Goal: Task Accomplishment & Management: Manage account settings

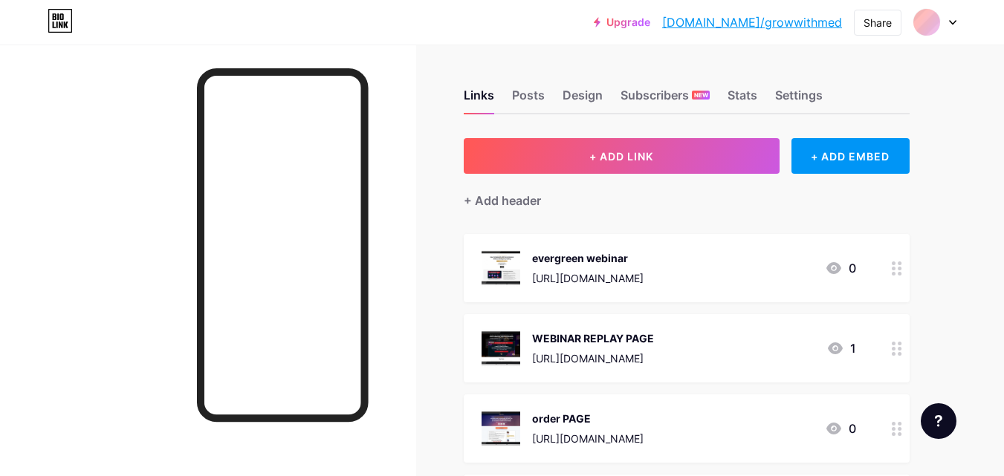
click at [1003, 129] on html "Upgrade [DOMAIN_NAME]/growwi... [DOMAIN_NAME]/growwithmed Share Switch accounts…" at bounding box center [502, 478] width 1004 height 957
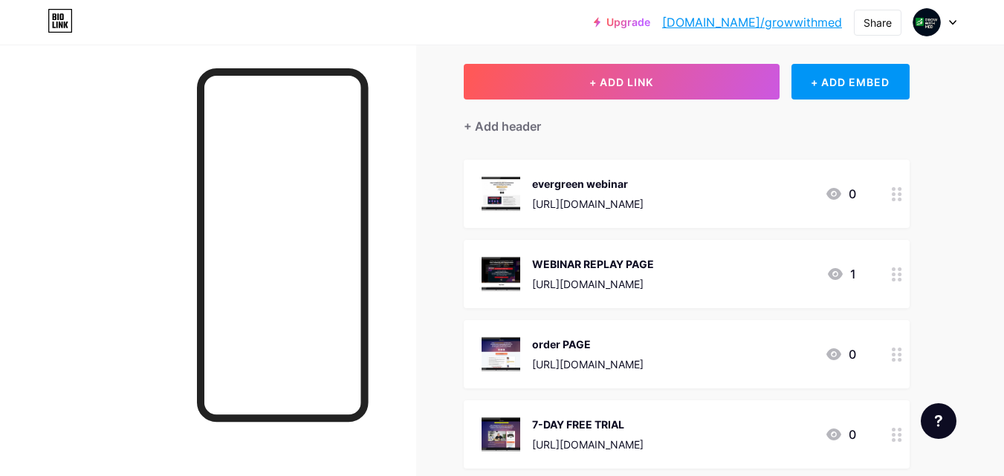
scroll to position [73, 0]
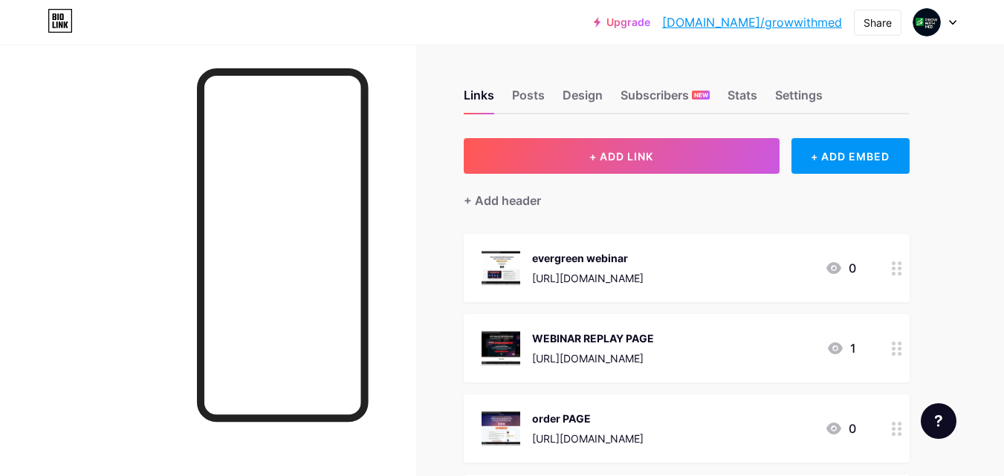
click at [562, 253] on div "evergreen webinar" at bounding box center [587, 258] width 111 height 16
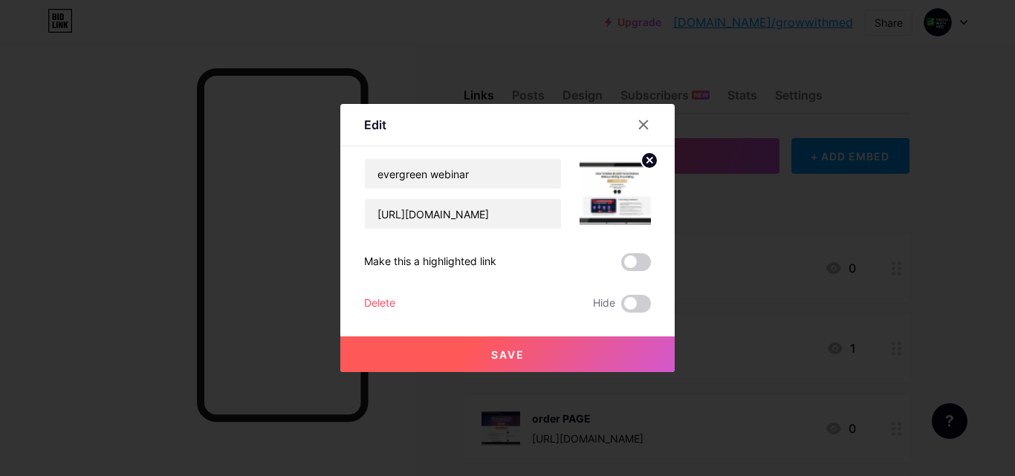
click at [161, 188] on div at bounding box center [507, 238] width 1015 height 476
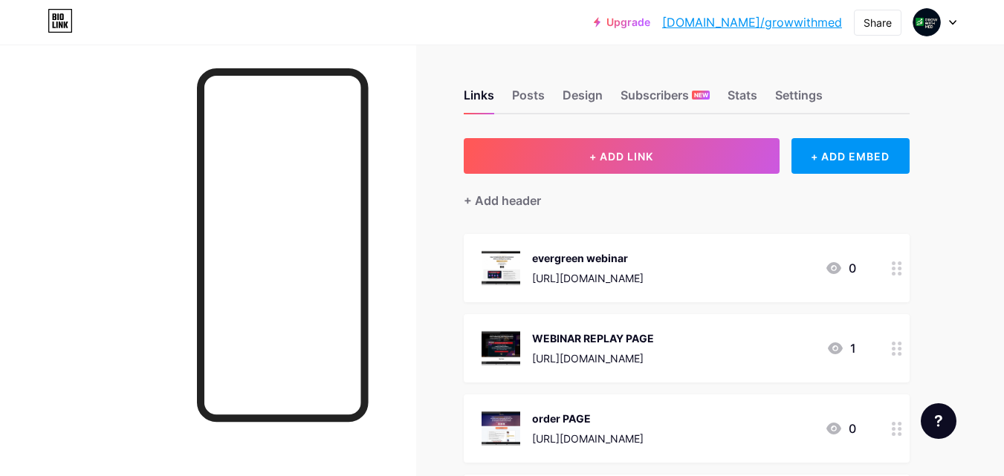
click at [896, 276] on div at bounding box center [896, 268] width 25 height 68
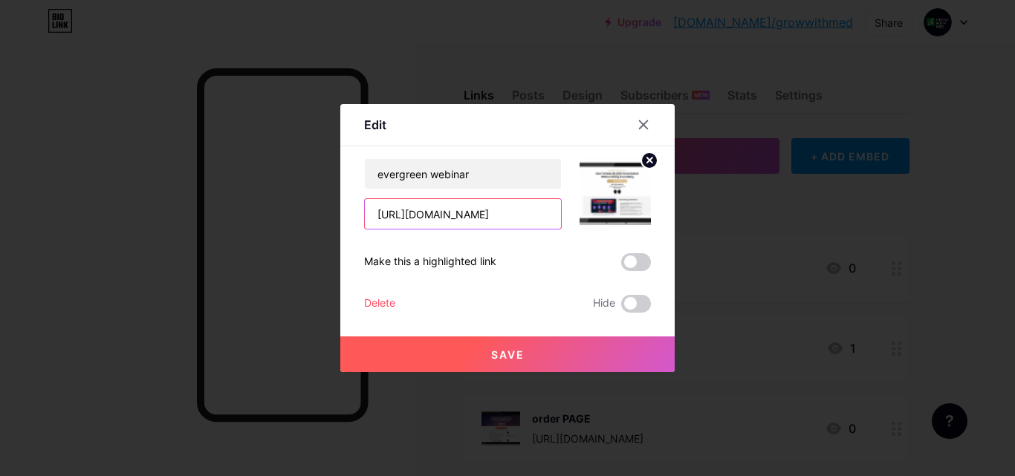
click at [392, 210] on input "[URL][DOMAIN_NAME]" at bounding box center [463, 214] width 196 height 30
click at [363, 43] on div at bounding box center [507, 238] width 1015 height 476
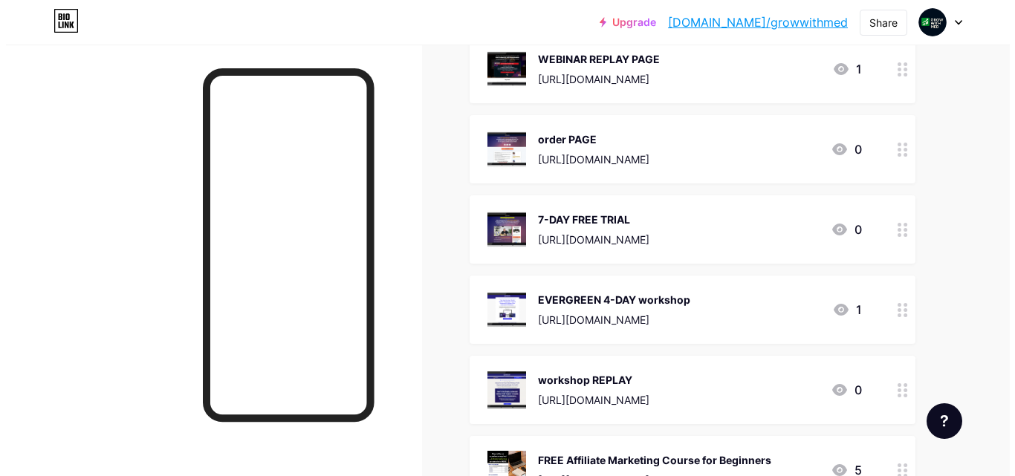
scroll to position [281, 0]
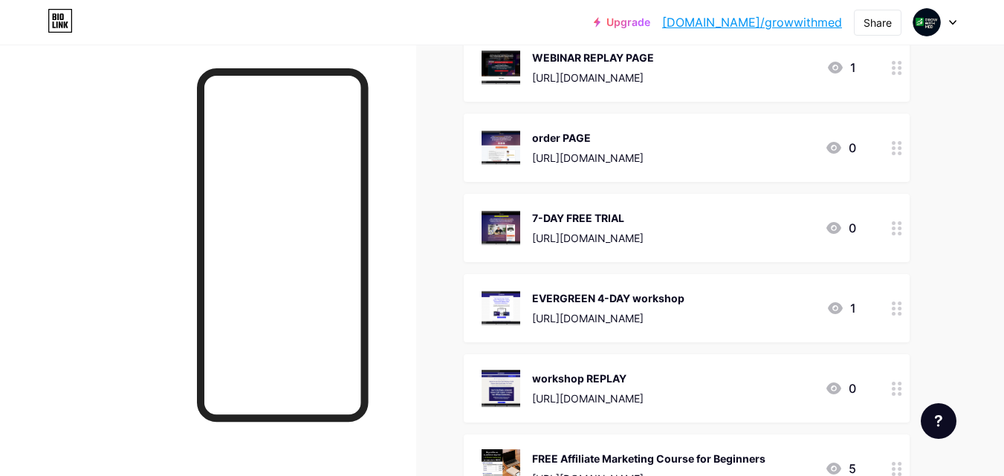
drag, startPoint x: 617, startPoint y: 293, endPoint x: 607, endPoint y: 298, distance: 11.3
click at [607, 298] on div "EVERGREEN 4-DAY workshop" at bounding box center [608, 298] width 152 height 16
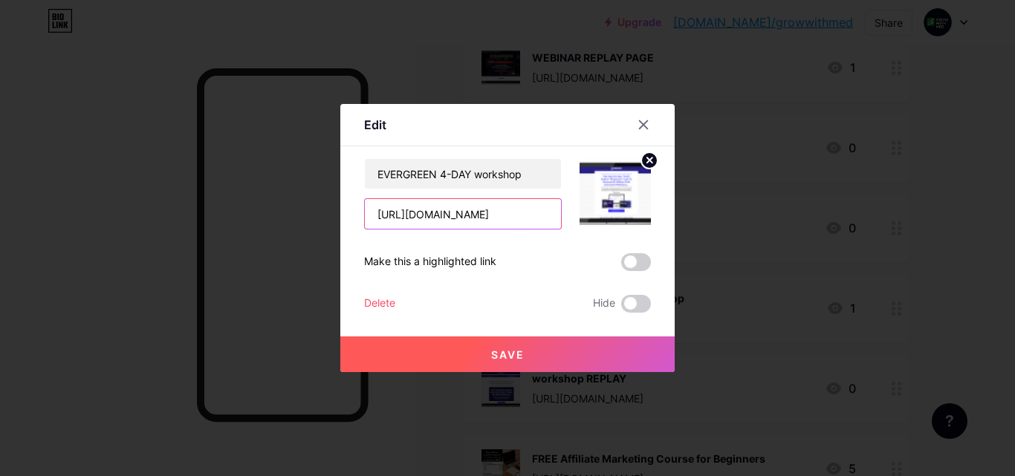
click at [467, 221] on input "[URL][DOMAIN_NAME]" at bounding box center [463, 214] width 196 height 30
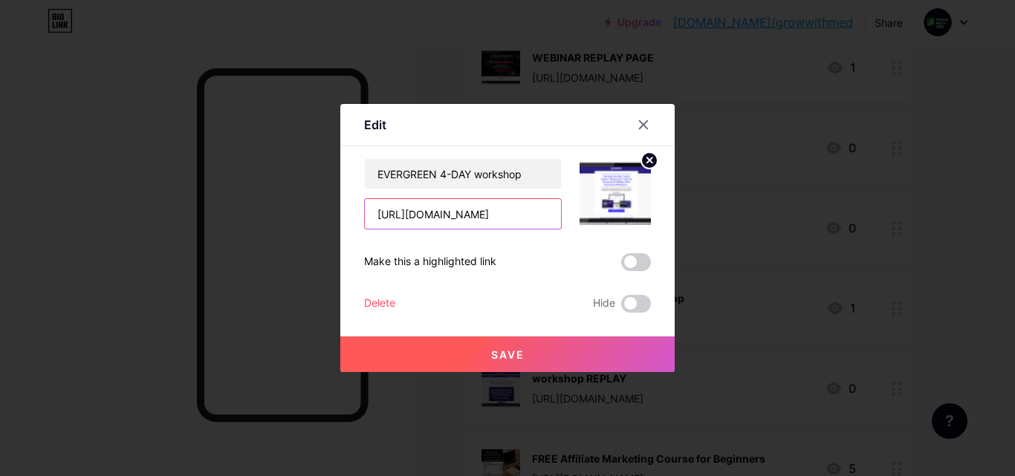
click at [467, 221] on input "[URL][DOMAIN_NAME]" at bounding box center [463, 214] width 196 height 30
click at [637, 129] on icon at bounding box center [643, 125] width 12 height 12
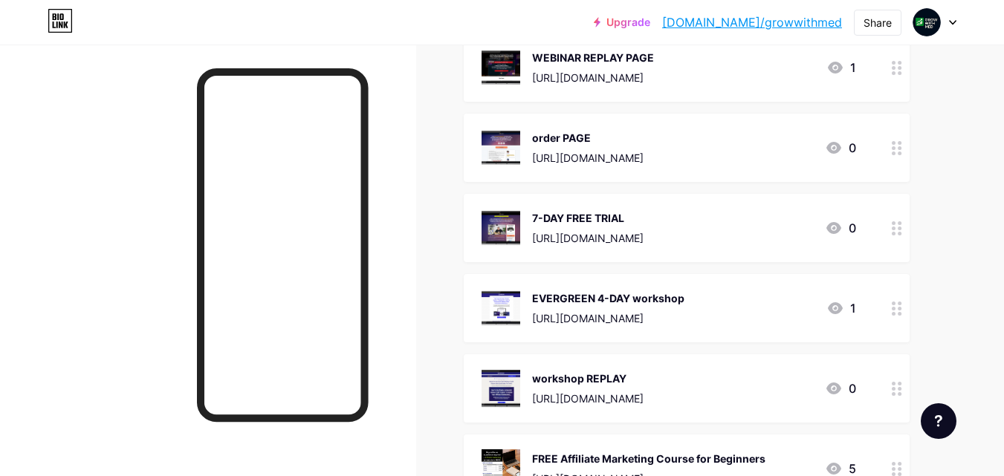
drag, startPoint x: 612, startPoint y: 143, endPoint x: 461, endPoint y: 215, distance: 167.5
click at [461, 215] on div "Links Posts Design Subscribers NEW Stats Settings + ADD LINK + ADD EMBED + Add …" at bounding box center [486, 220] width 972 height 912
drag, startPoint x: 545, startPoint y: 218, endPoint x: 528, endPoint y: 215, distance: 16.5
click at [528, 215] on div "7-DAY FREE TRIAL https://hop.clickbank.net/?affiliate=medgrowth&vendor=ambsador…" at bounding box center [562, 228] width 162 height 39
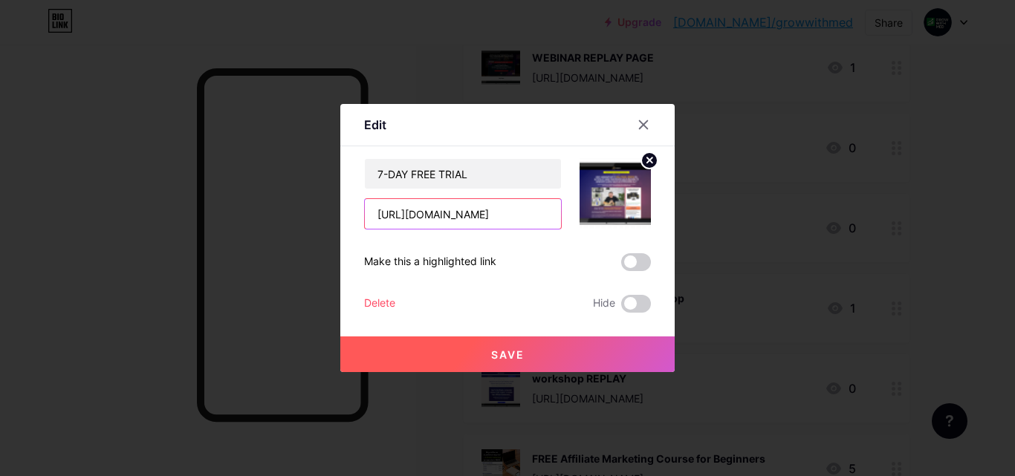
click at [458, 215] on input "[URL][DOMAIN_NAME]" at bounding box center [463, 214] width 196 height 30
click at [643, 127] on icon at bounding box center [643, 125] width 12 height 12
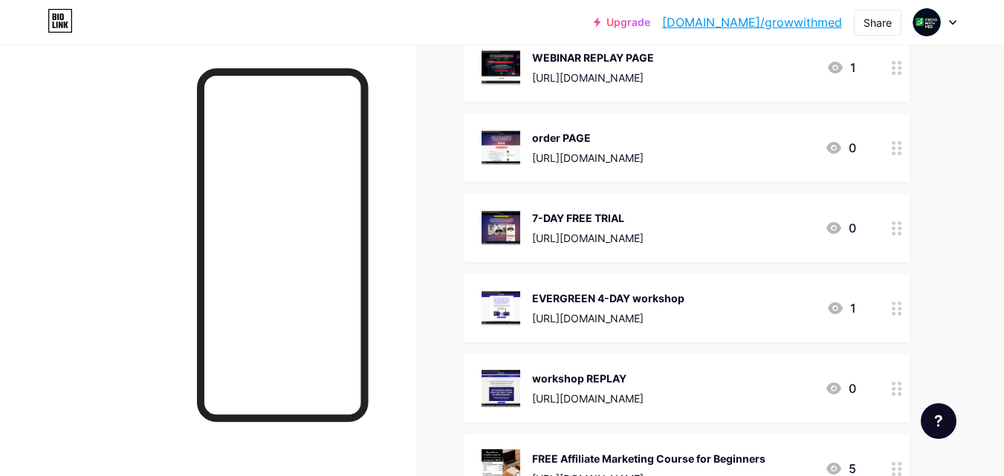
click at [581, 140] on div "order PAGE" at bounding box center [587, 138] width 111 height 16
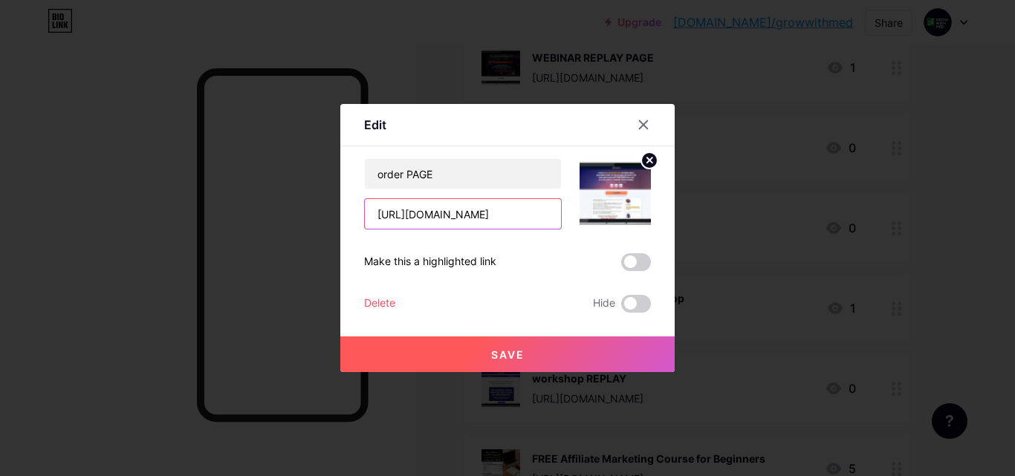
click at [454, 214] on input "[URL][DOMAIN_NAME]" at bounding box center [463, 214] width 196 height 30
